Goal: Task Accomplishment & Management: Manage account settings

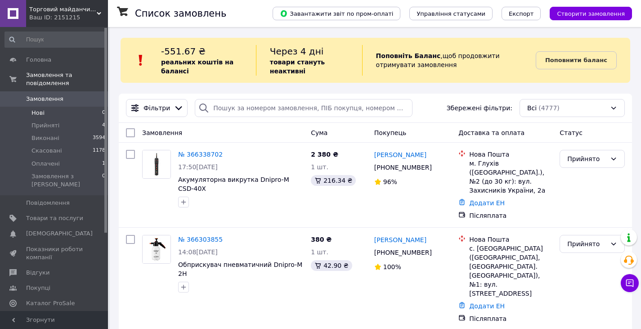
click at [97, 107] on li "Нові 0" at bounding box center [55, 113] width 111 height 13
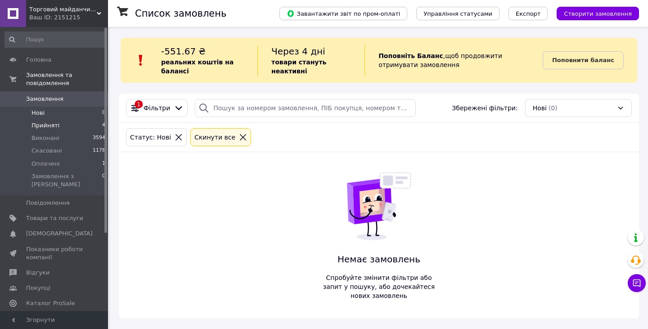
click at [88, 120] on li "Прийняті 4" at bounding box center [55, 125] width 111 height 13
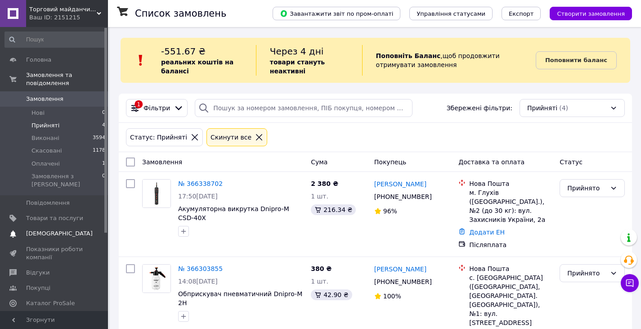
click at [34, 230] on span "[DEMOGRAPHIC_DATA]" at bounding box center [59, 234] width 67 height 8
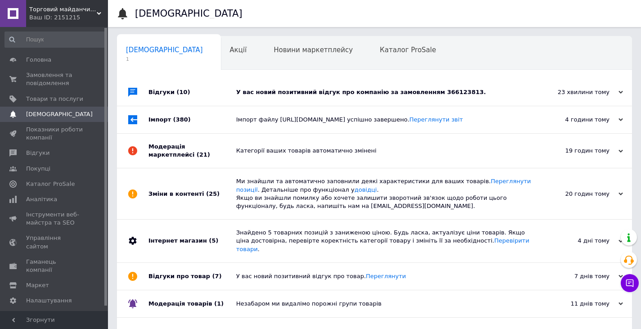
drag, startPoint x: 384, startPoint y: 90, endPoint x: 386, endPoint y: 85, distance: 5.7
click at [384, 90] on div "У вас новий позитивний відгук про компанію за замовленням 366123813." at bounding box center [384, 92] width 297 height 8
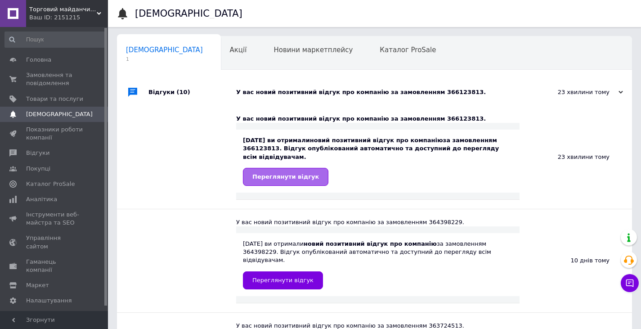
click at [266, 173] on span "Переглянути відгук" at bounding box center [285, 176] width 67 height 7
click at [80, 12] on span "Торговий майданчик Агропродукт" at bounding box center [63, 9] width 68 height 8
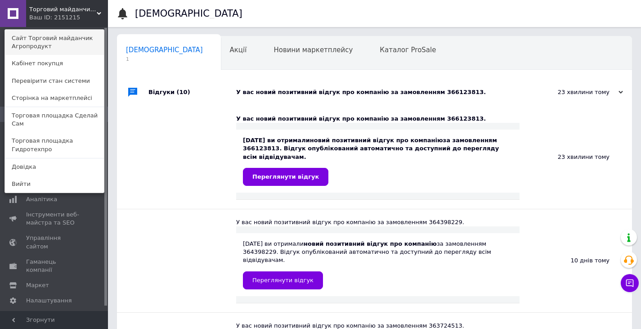
click at [84, 36] on link "Сайт Торговий майданчик Агропродукт" at bounding box center [54, 42] width 99 height 25
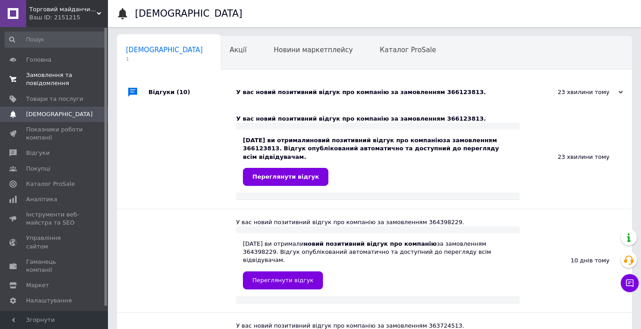
click at [60, 83] on span "Замовлення та повідомлення" at bounding box center [54, 79] width 57 height 16
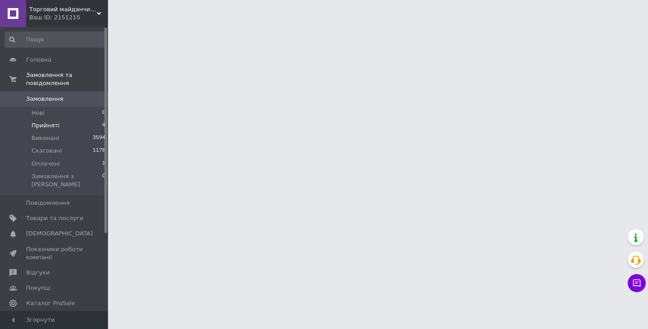
click at [60, 119] on li "Прийняті 4" at bounding box center [55, 125] width 111 height 13
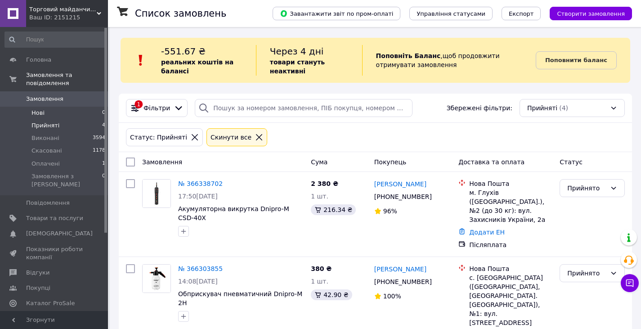
click at [79, 107] on li "Нові 0" at bounding box center [55, 113] width 111 height 13
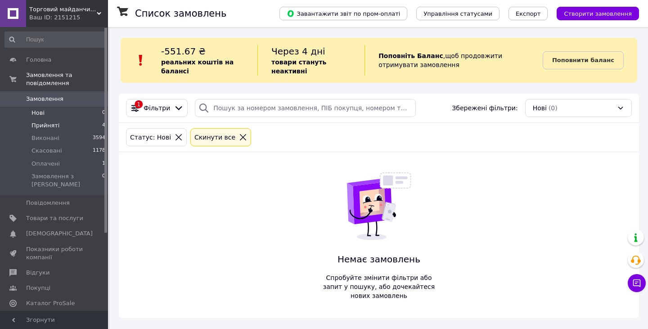
click at [82, 120] on li "Прийняті 4" at bounding box center [55, 125] width 111 height 13
